Goal: Information Seeking & Learning: Compare options

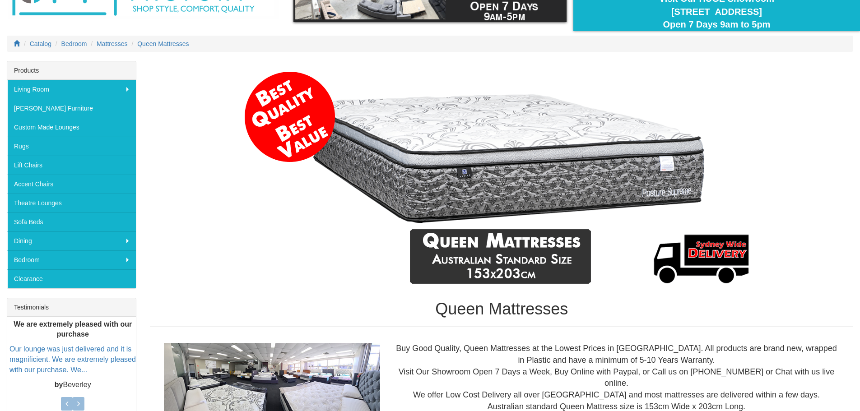
scroll to position [85, 0]
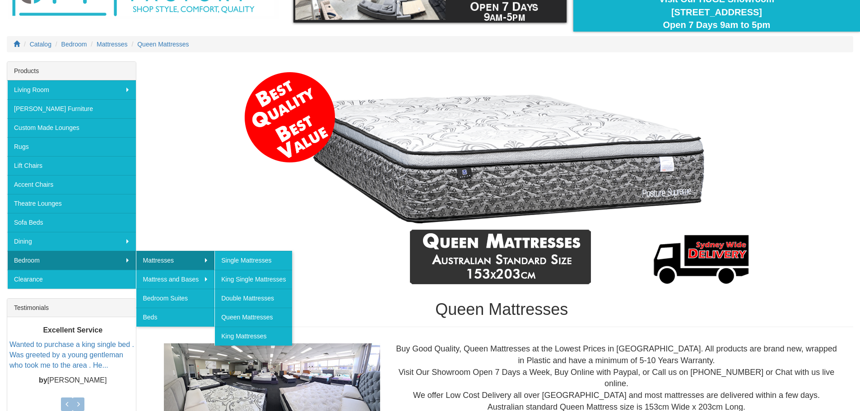
click at [254, 180] on img at bounding box center [501, 179] width 521 height 226
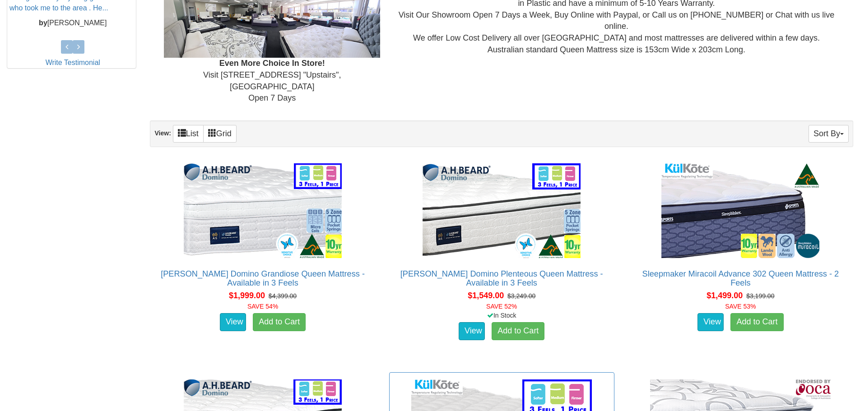
scroll to position [442, 0]
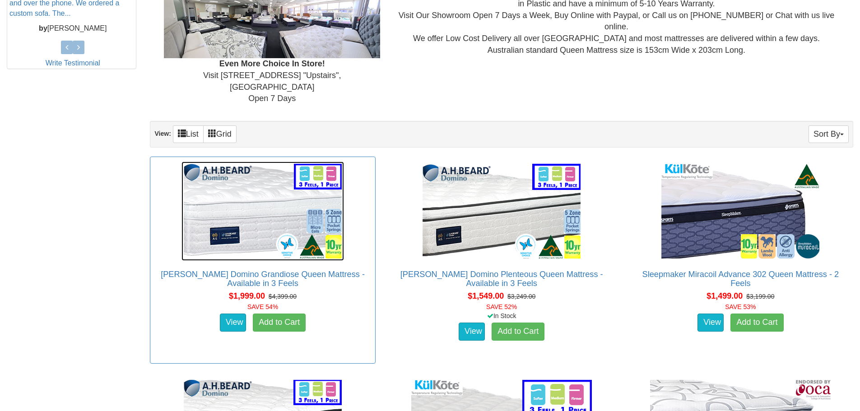
click at [275, 207] on img at bounding box center [262, 211] width 162 height 99
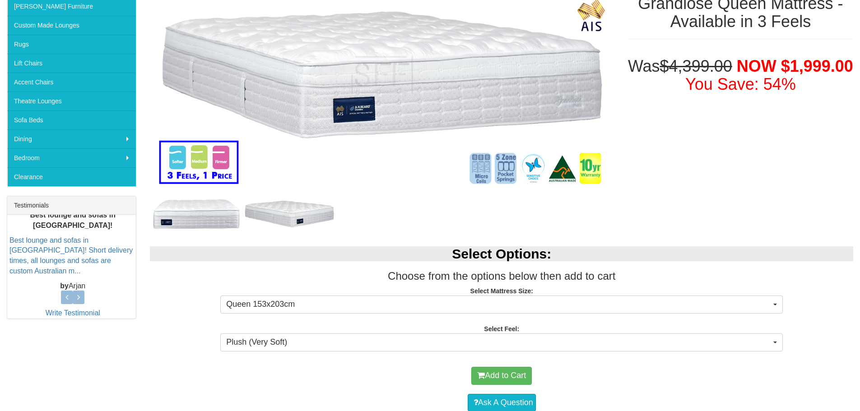
scroll to position [188, 0]
drag, startPoint x: 0, startPoint y: 0, endPoint x: 179, endPoint y: 321, distance: 367.3
click at [179, 321] on div "Select Options: Choose from the options below then add to cart Select Mattress …" at bounding box center [501, 297] width 717 height 120
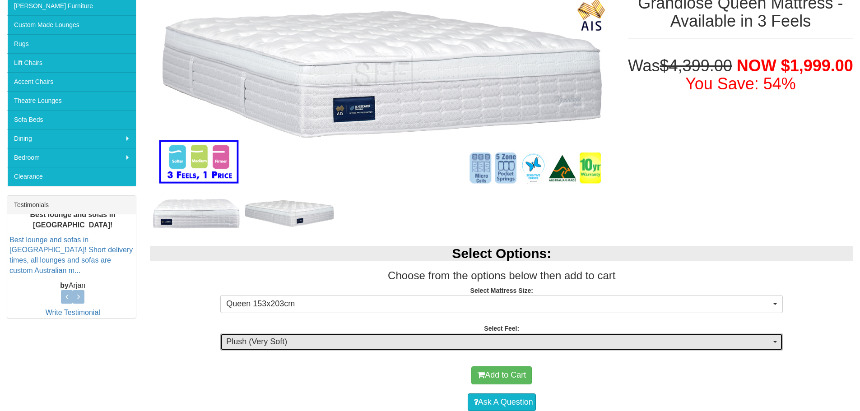
click at [292, 346] on span "Plush (Very Soft)" at bounding box center [498, 342] width 545 height 12
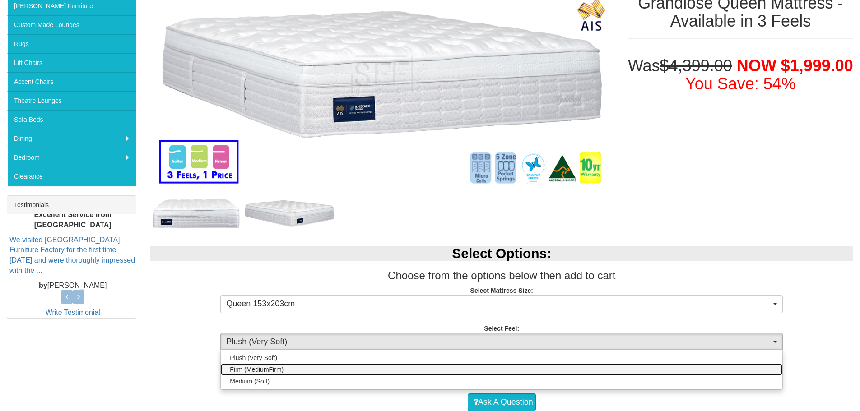
click at [288, 367] on link "Firm (MediumFirm)" at bounding box center [501, 370] width 561 height 12
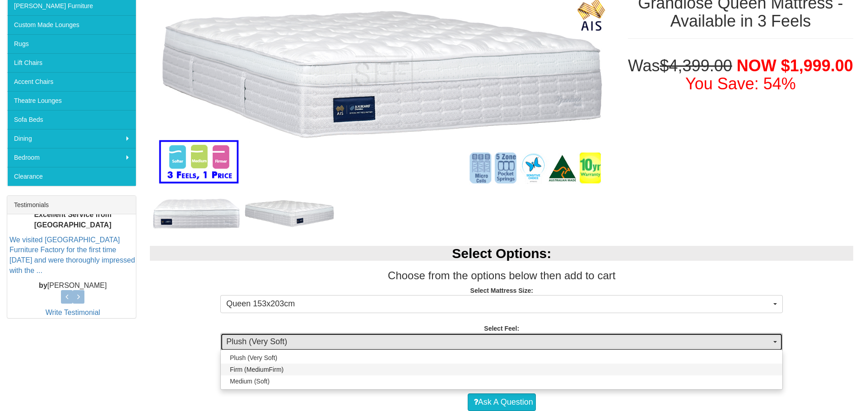
select select "1881"
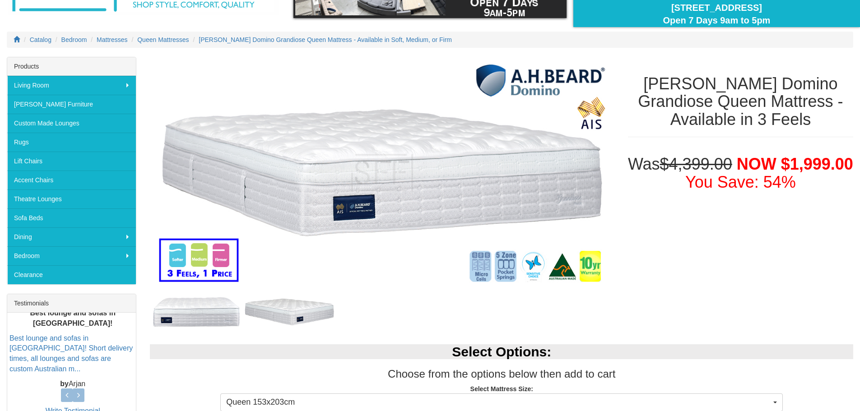
scroll to position [89, 0]
click at [292, 310] on img at bounding box center [289, 312] width 93 height 46
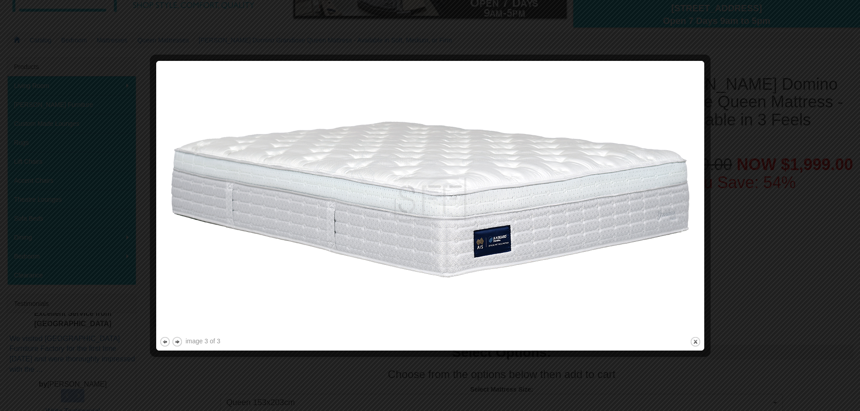
click at [792, 195] on div at bounding box center [430, 205] width 860 height 411
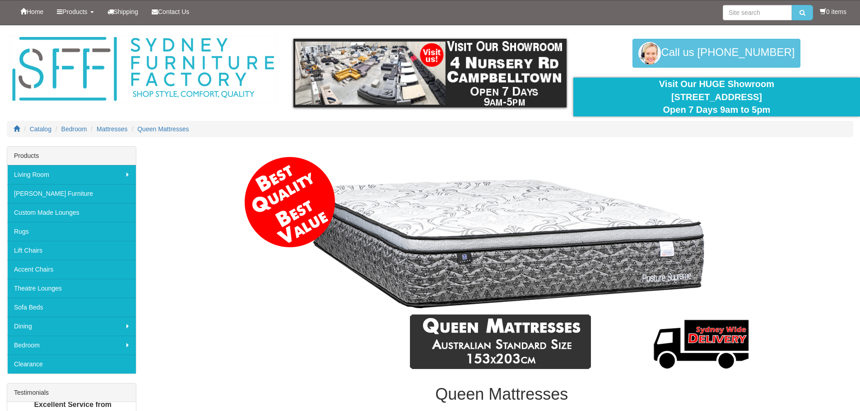
scroll to position [442, 0]
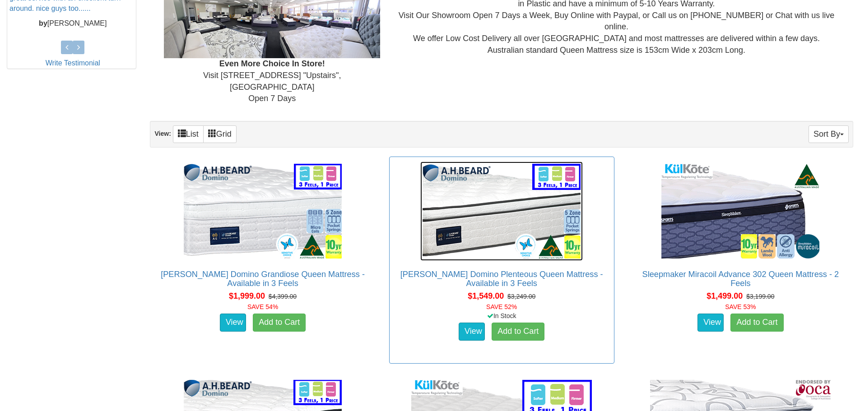
click at [477, 208] on img at bounding box center [501, 211] width 162 height 99
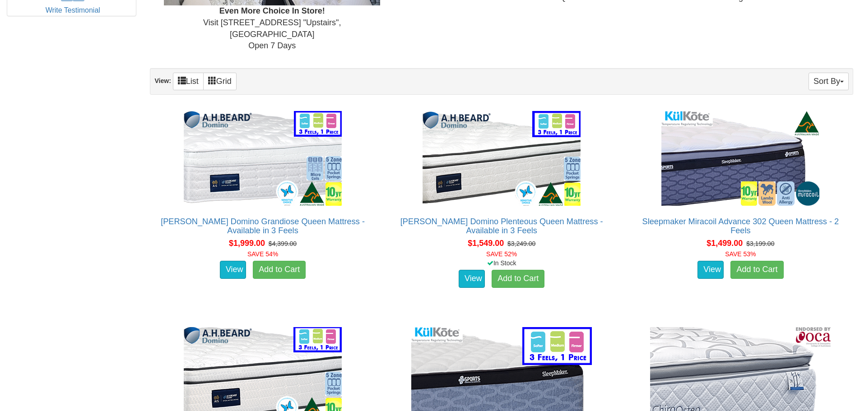
scroll to position [495, 0]
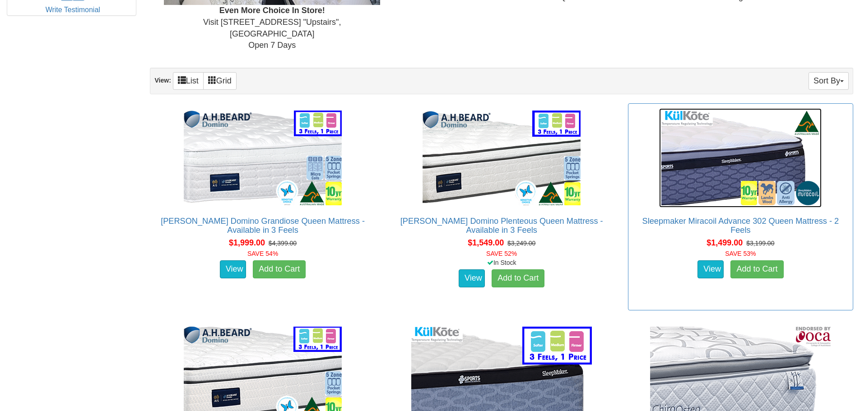
click at [746, 190] on img at bounding box center [740, 157] width 162 height 99
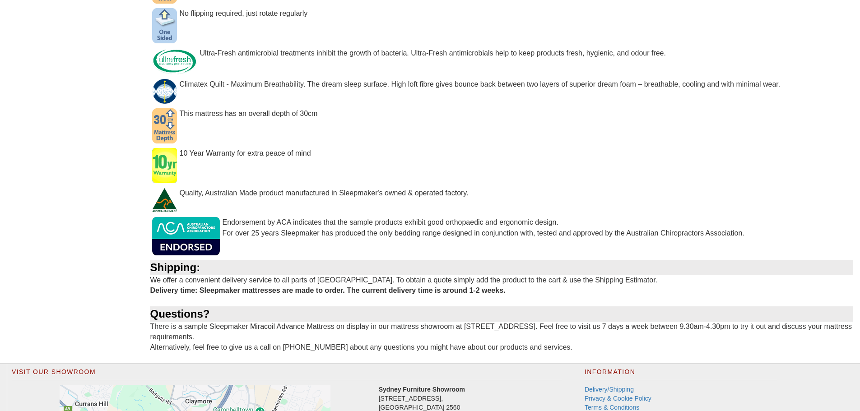
scroll to position [859, 0]
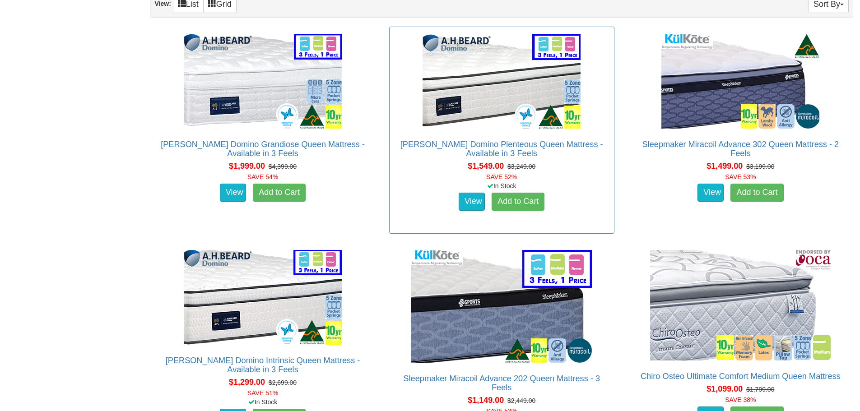
scroll to position [572, 0]
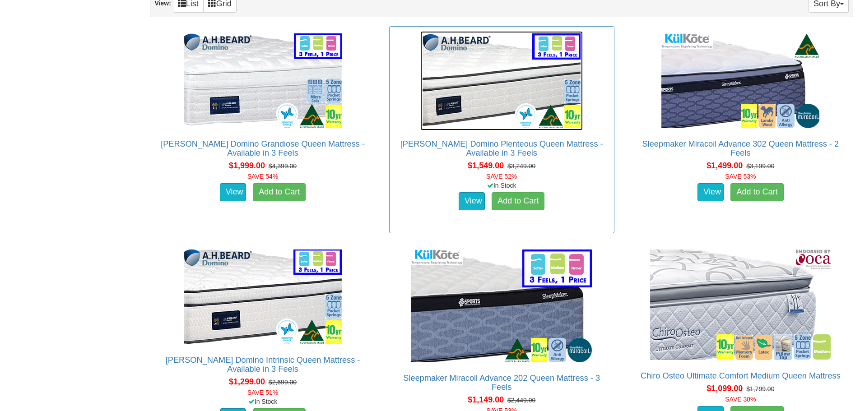
click at [510, 104] on img at bounding box center [501, 80] width 162 height 99
